Goal: Task Accomplishment & Management: Use online tool/utility

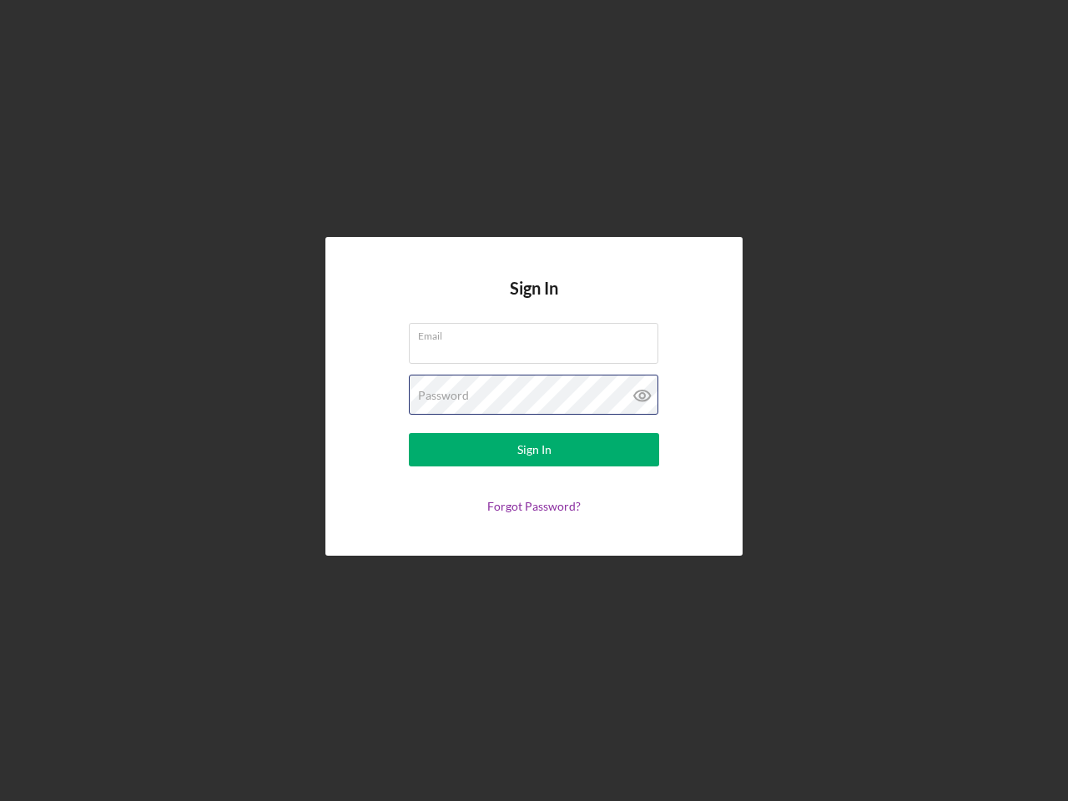
click at [534, 400] on div "Password" at bounding box center [534, 395] width 250 height 42
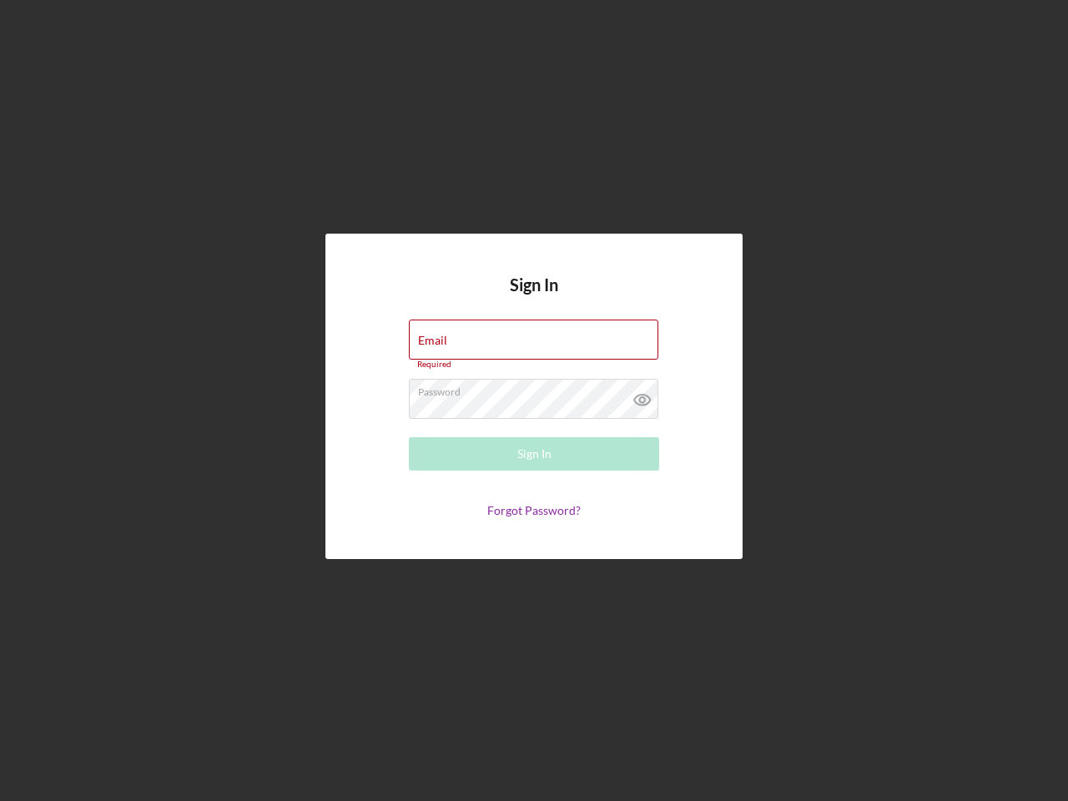
click at [642, 395] on icon at bounding box center [642, 400] width 42 height 42
